Goal: Task Accomplishment & Management: Use online tool/utility

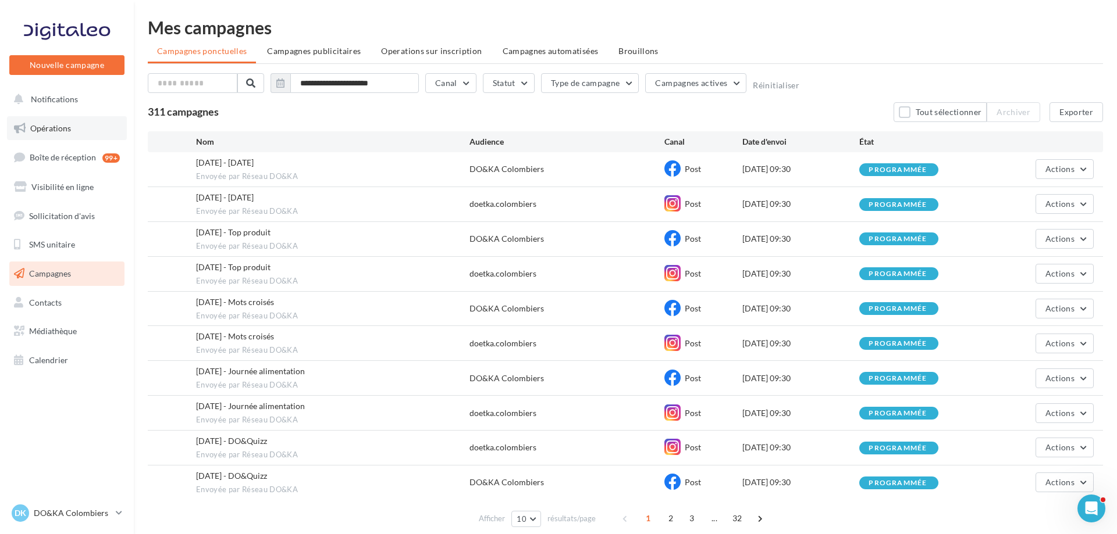
click at [58, 127] on span "Opérations" at bounding box center [50, 128] width 41 height 10
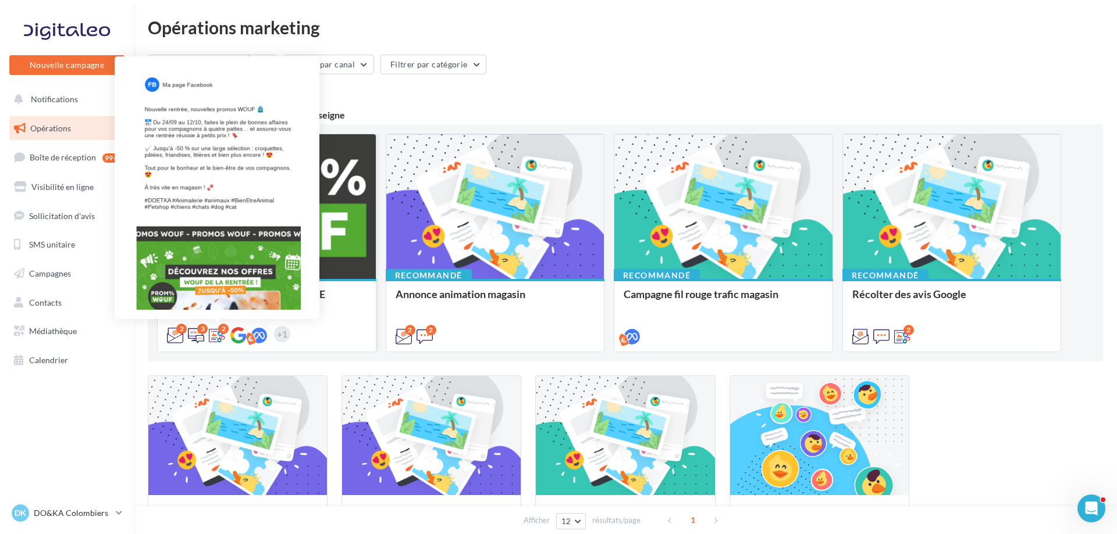
click at [219, 334] on icon at bounding box center [217, 335] width 16 height 16
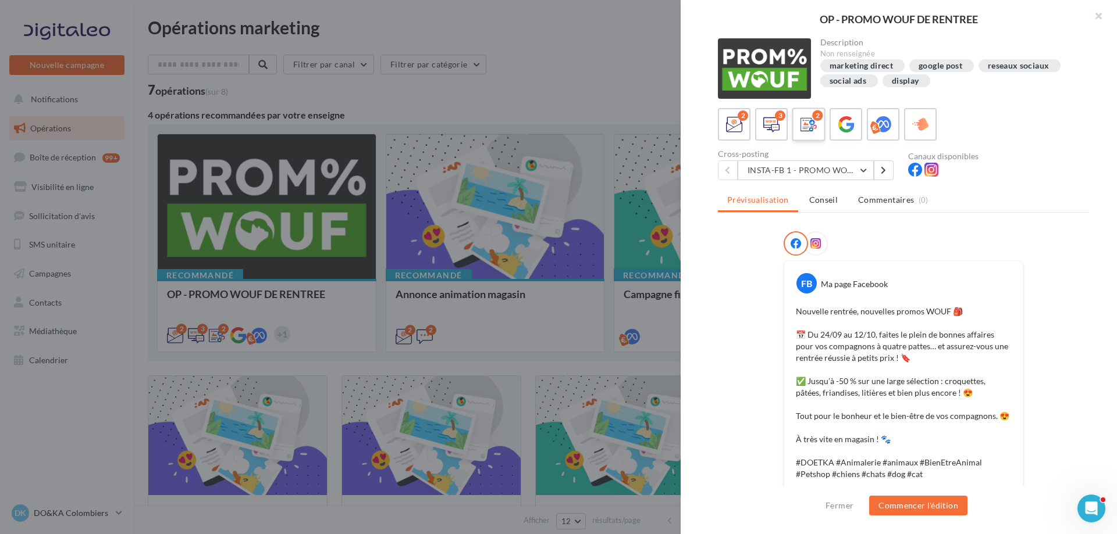
click at [804, 127] on icon at bounding box center [808, 124] width 17 height 17
click at [925, 511] on button "Commencer l'édition" at bounding box center [918, 506] width 98 height 20
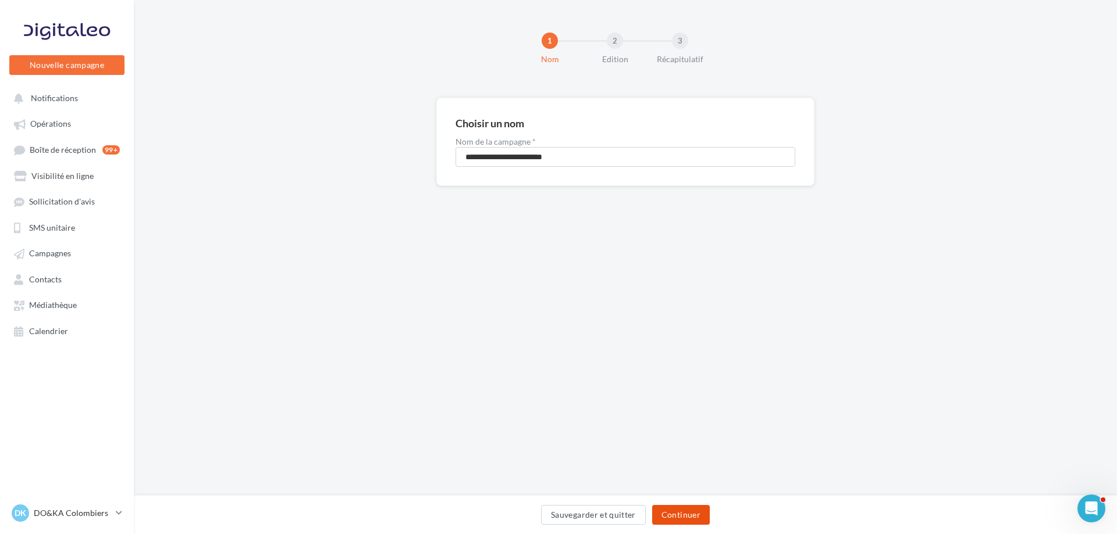
click at [693, 518] on button "Continuer" at bounding box center [681, 515] width 58 height 20
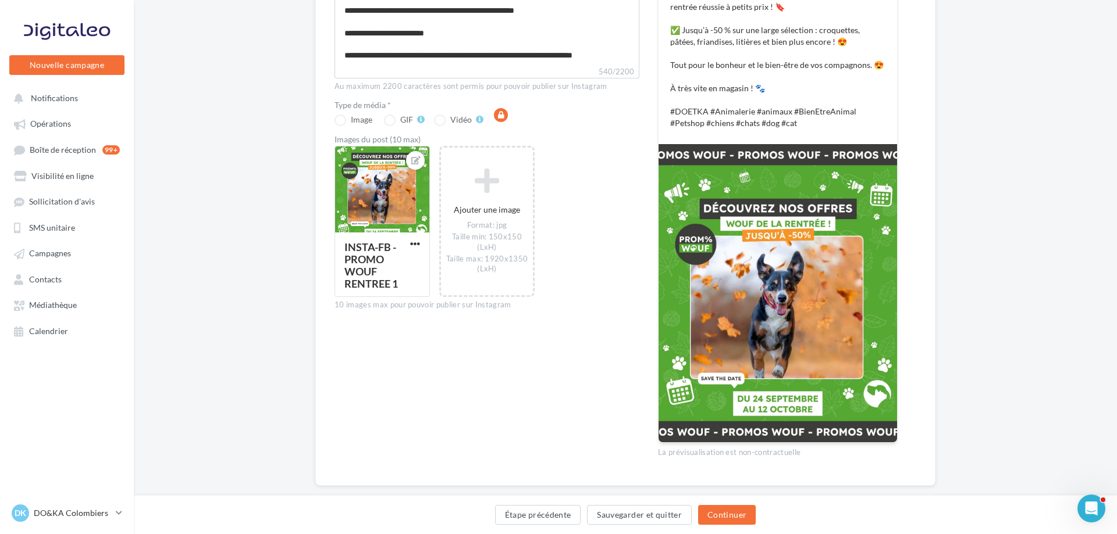
scroll to position [287, 0]
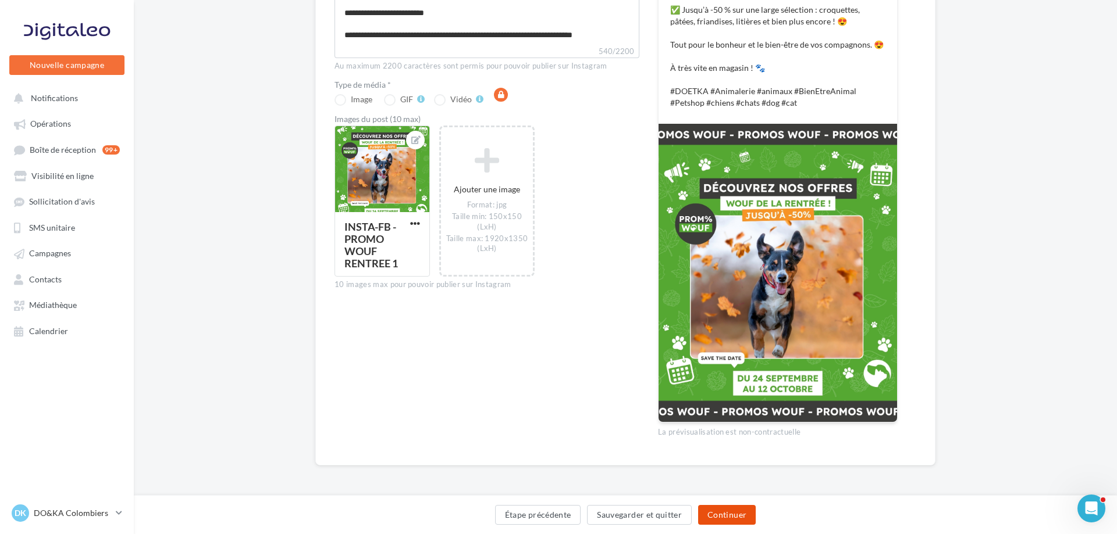
click at [722, 511] on button "Continuer" at bounding box center [727, 515] width 58 height 20
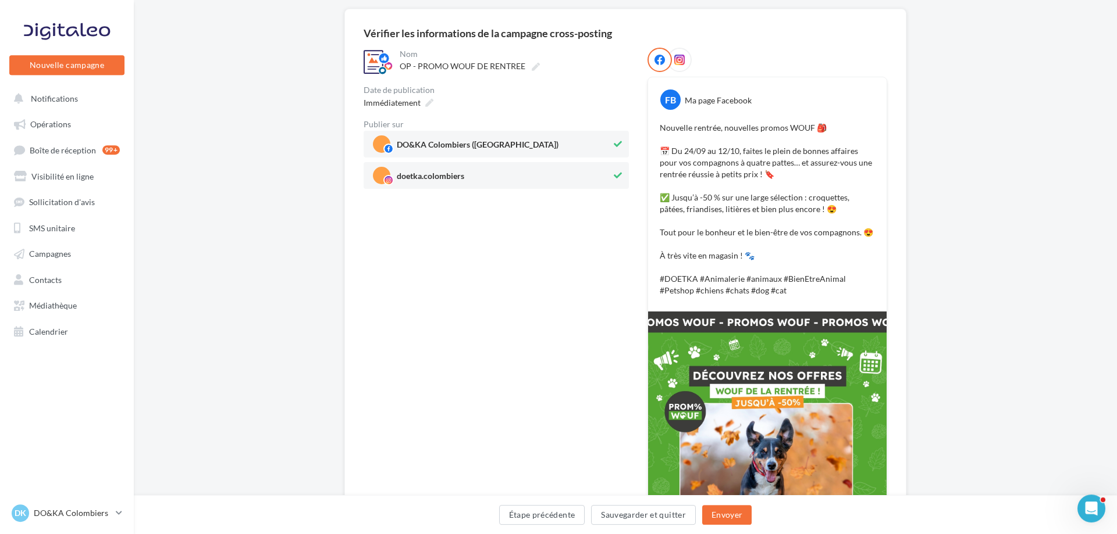
scroll to position [268, 0]
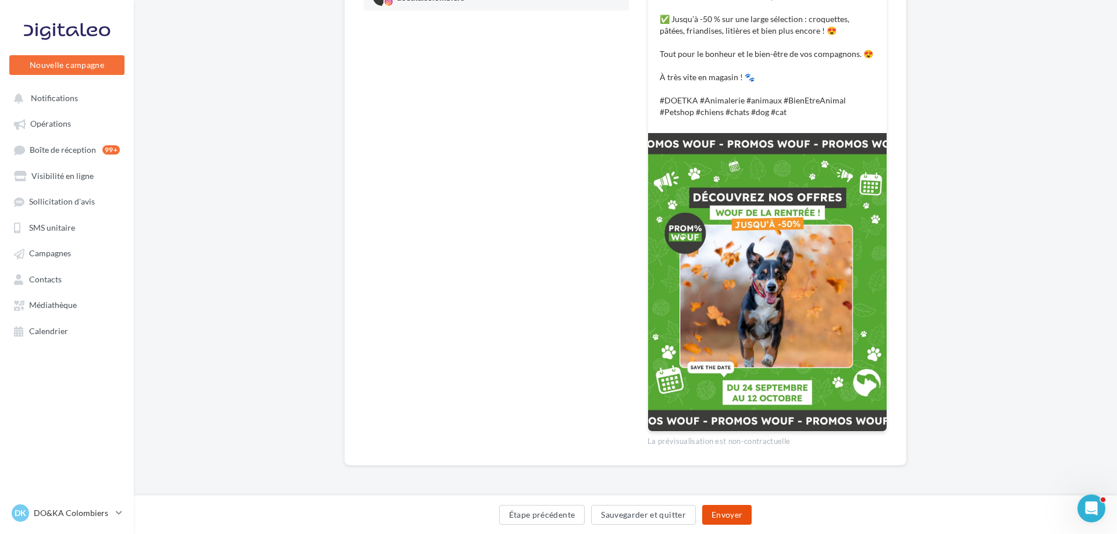
click at [727, 509] on button "Envoyer" at bounding box center [726, 515] width 49 height 20
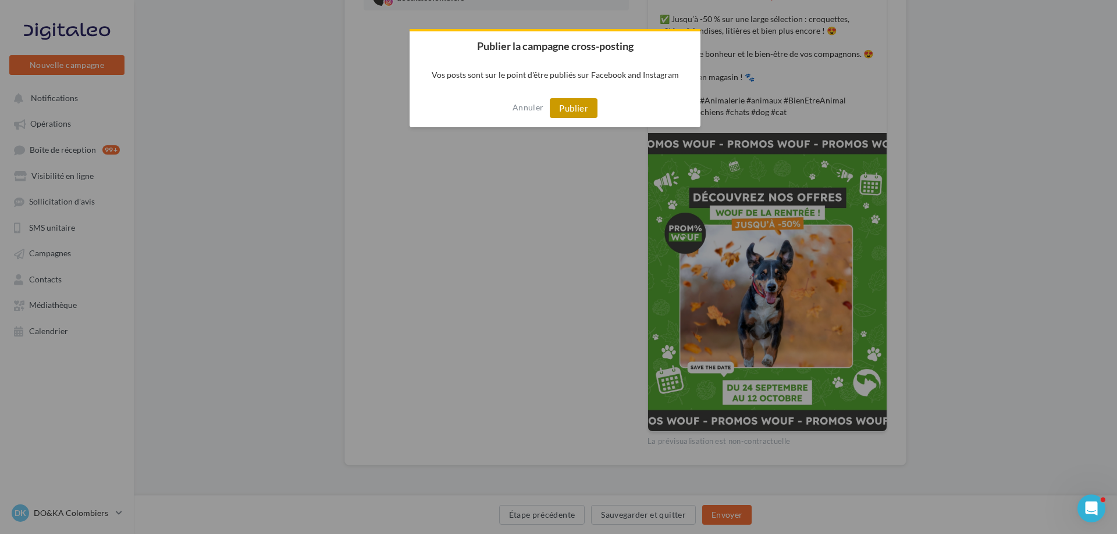
click at [588, 118] on button "Publier" at bounding box center [574, 108] width 48 height 20
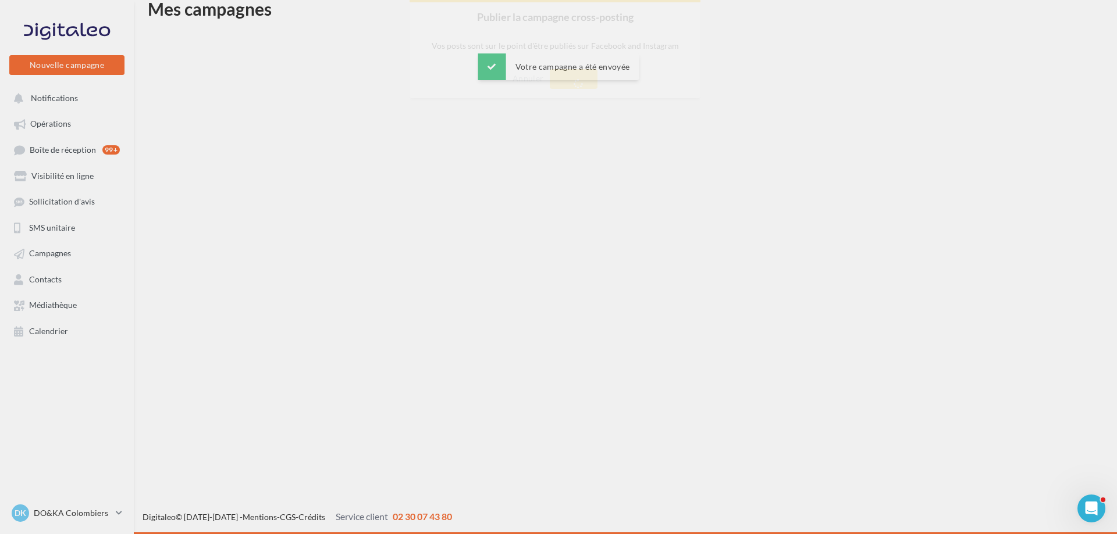
scroll to position [19, 0]
